Goal: Information Seeking & Learning: Learn about a topic

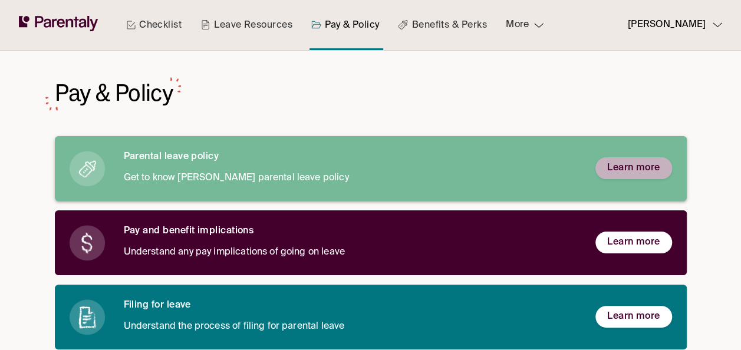
click at [654, 168] on span "Learn more" at bounding box center [633, 168] width 53 height 12
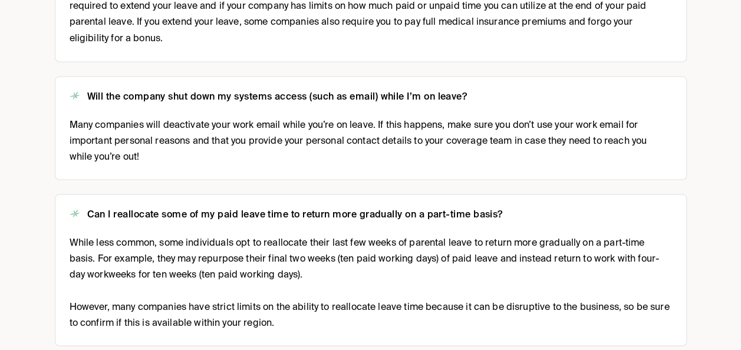
scroll to position [1056, 0]
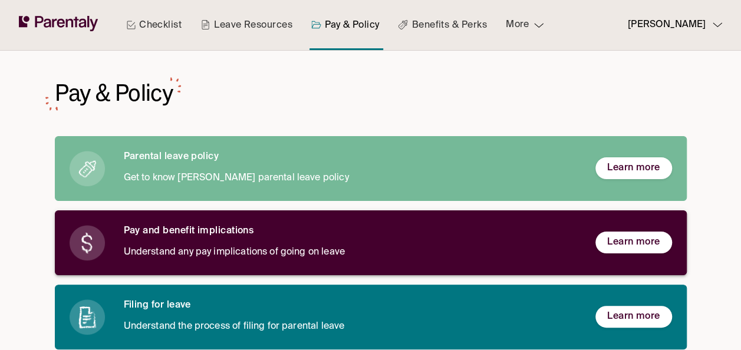
click at [205, 253] on p "Understand any pay implications of going on leave" at bounding box center [350, 252] width 452 height 16
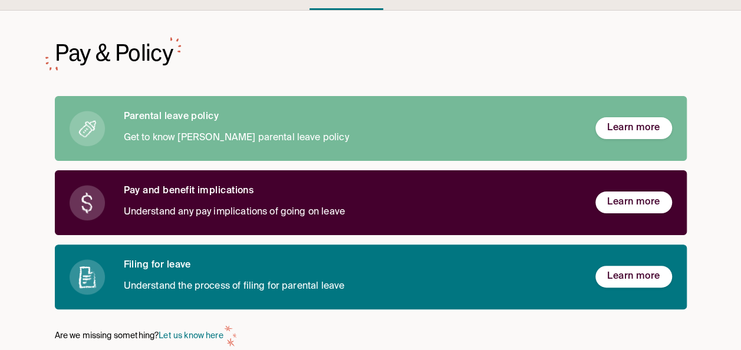
scroll to position [59, 0]
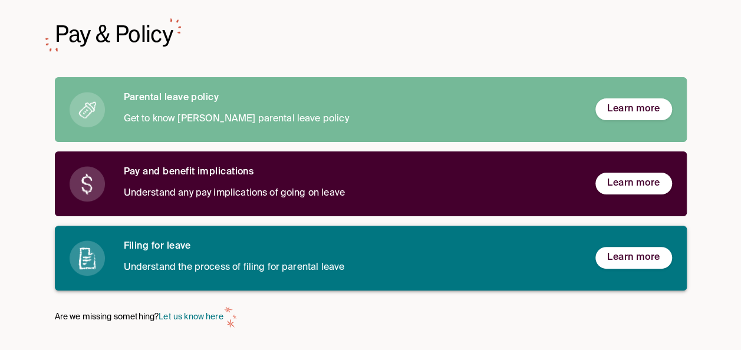
click at [151, 260] on p "Understand the process of filing for parental leave" at bounding box center [350, 268] width 452 height 16
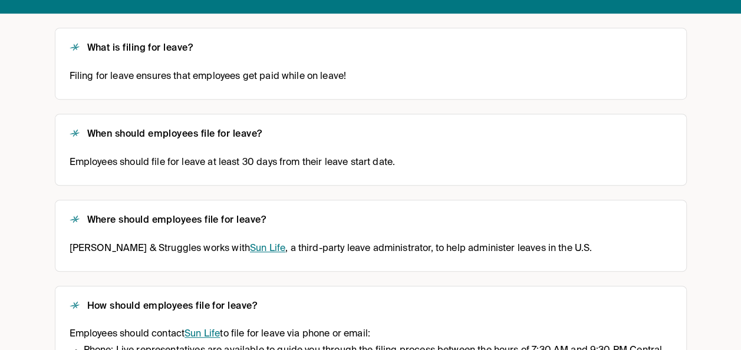
scroll to position [381, 0]
